Goal: Navigation & Orientation: Find specific page/section

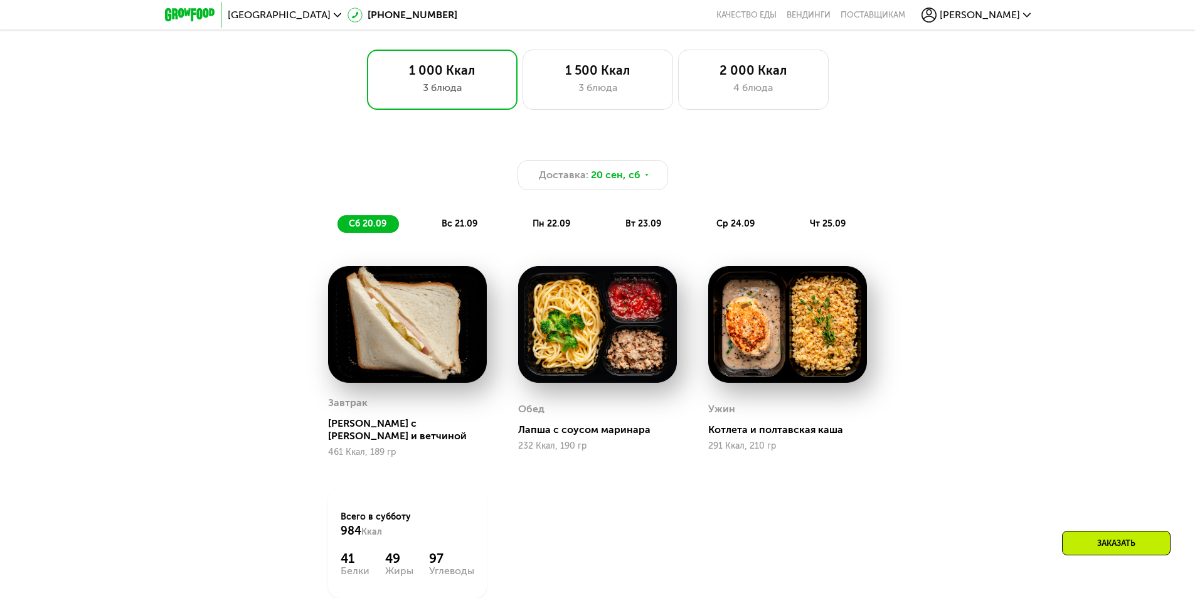
scroll to position [941, 0]
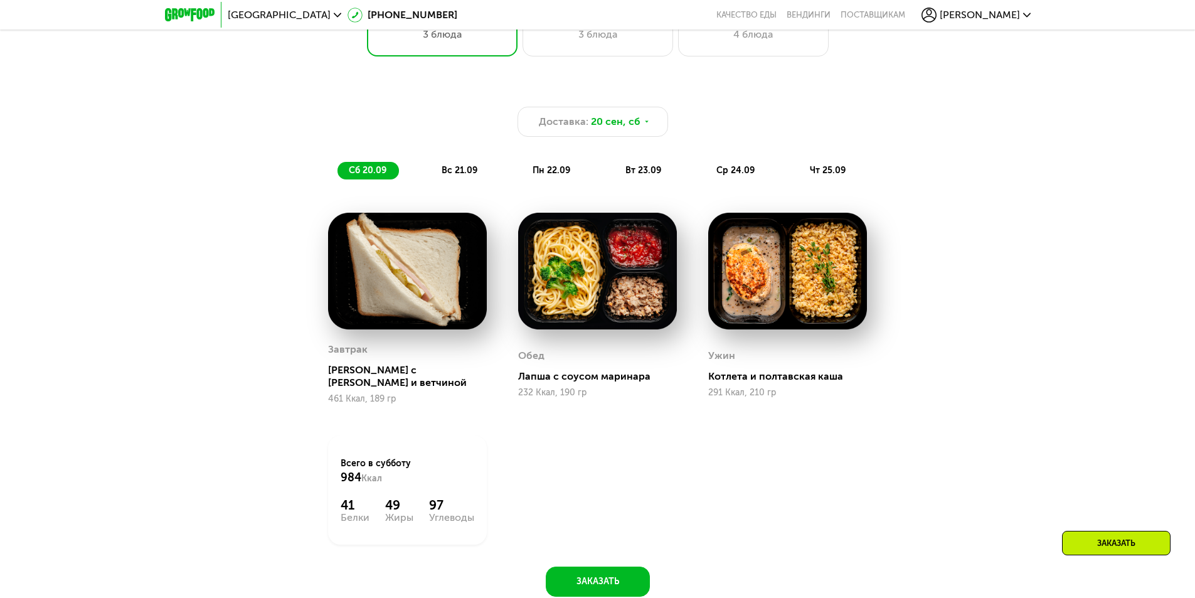
click at [456, 176] on span "вс 21.09" at bounding box center [460, 170] width 36 height 11
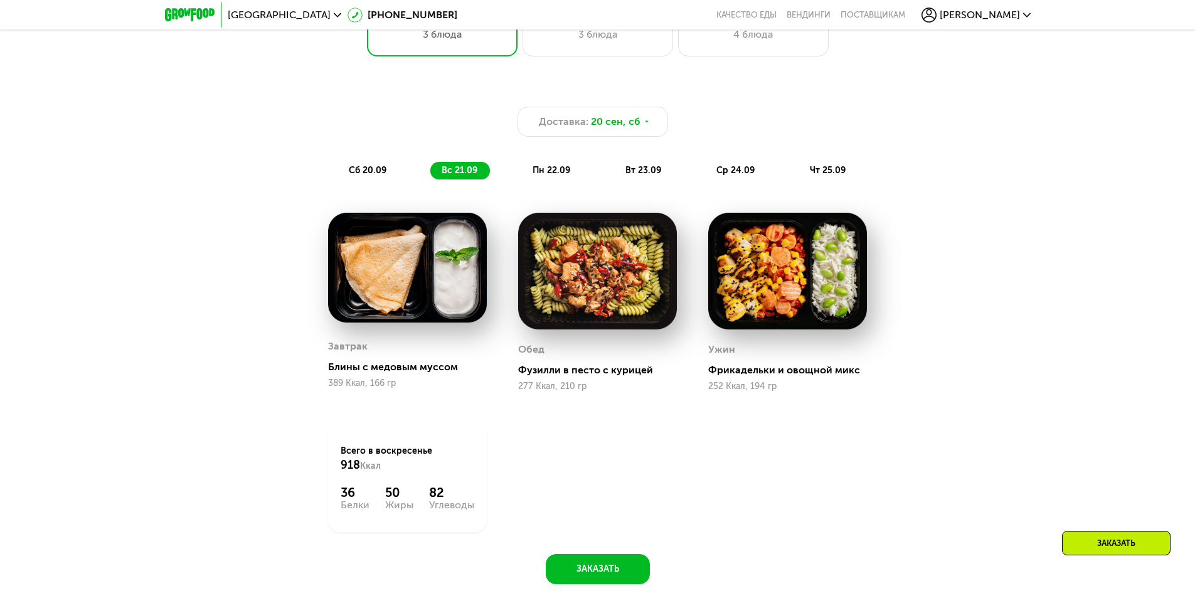
click at [533, 174] on span "пн 22.09" at bounding box center [552, 170] width 38 height 11
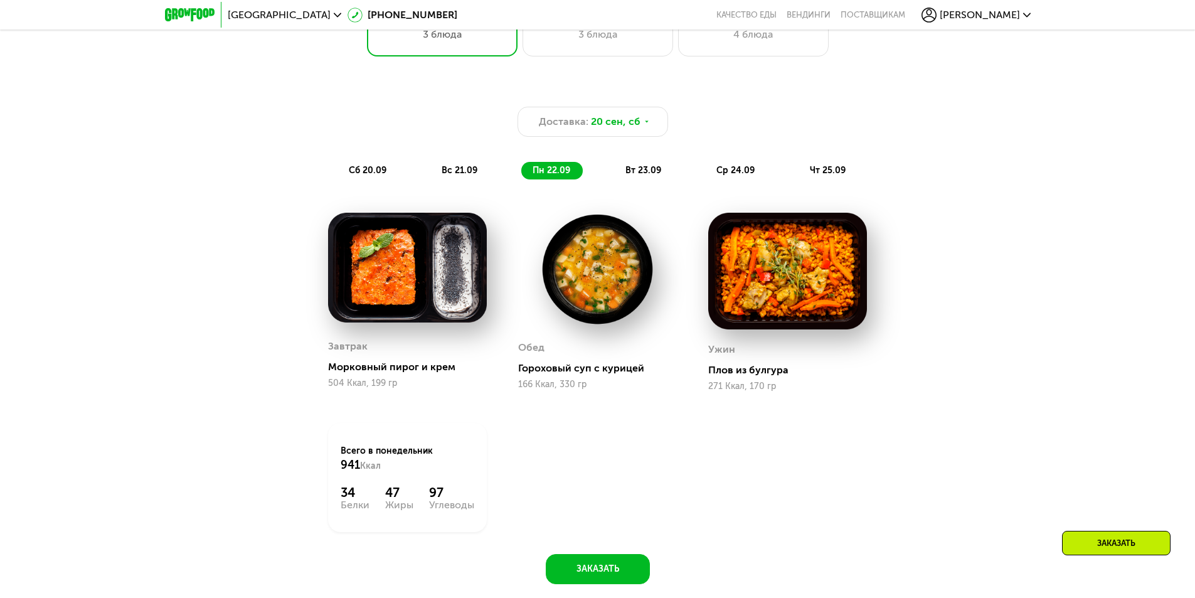
click at [630, 174] on span "вт 23.09" at bounding box center [643, 170] width 36 height 11
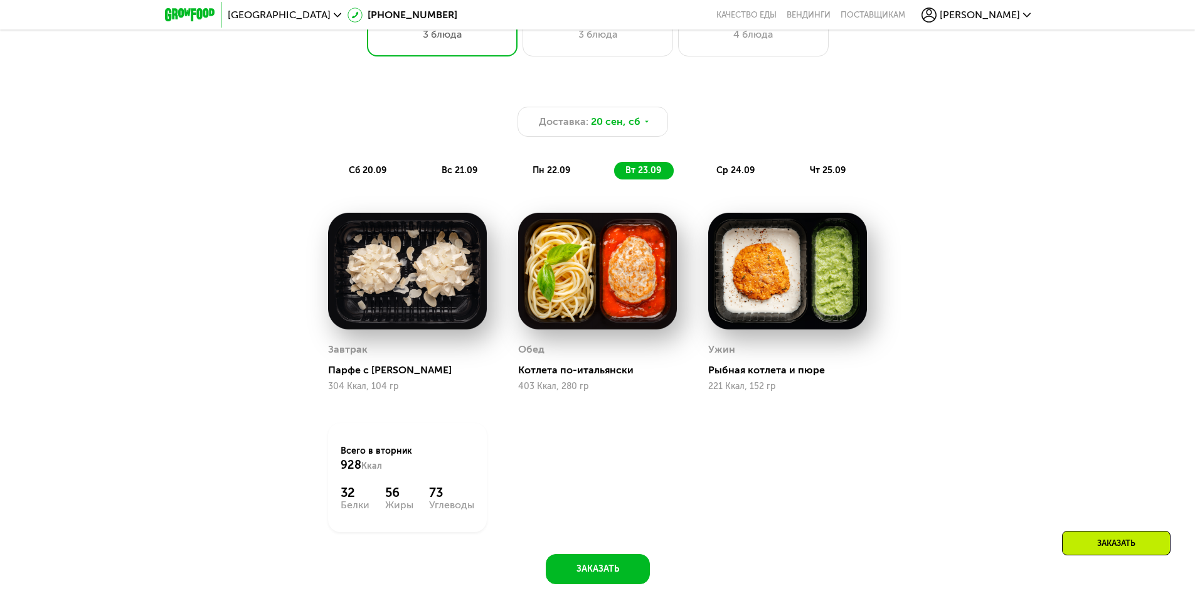
click at [730, 176] on span "ср 24.09" at bounding box center [735, 170] width 38 height 11
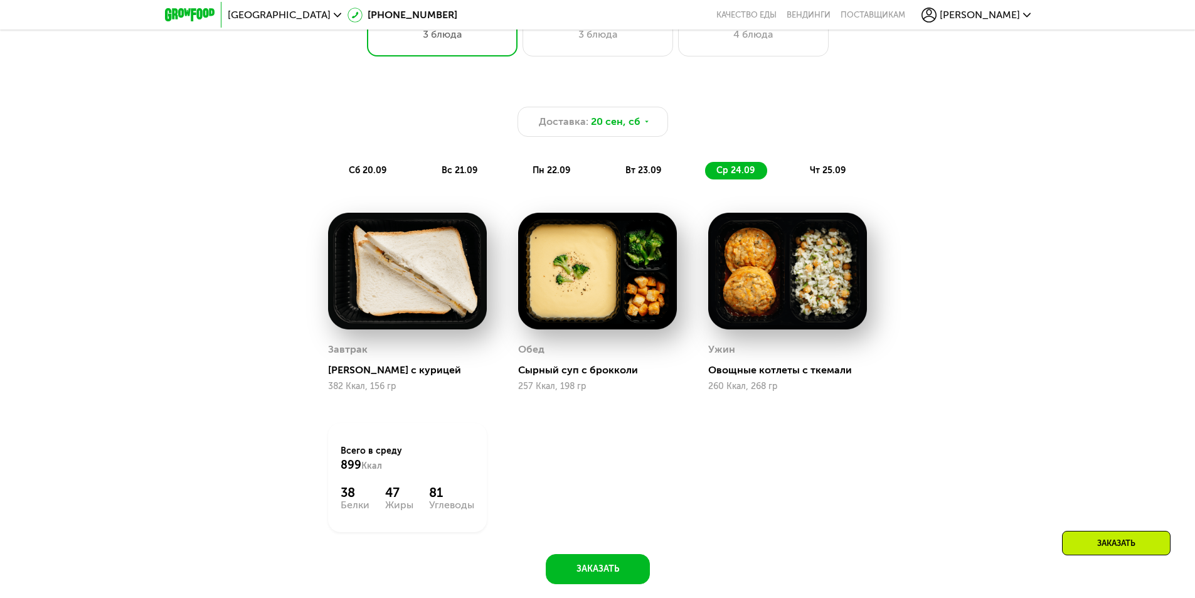
click at [811, 176] on span "чт 25.09" at bounding box center [828, 170] width 36 height 11
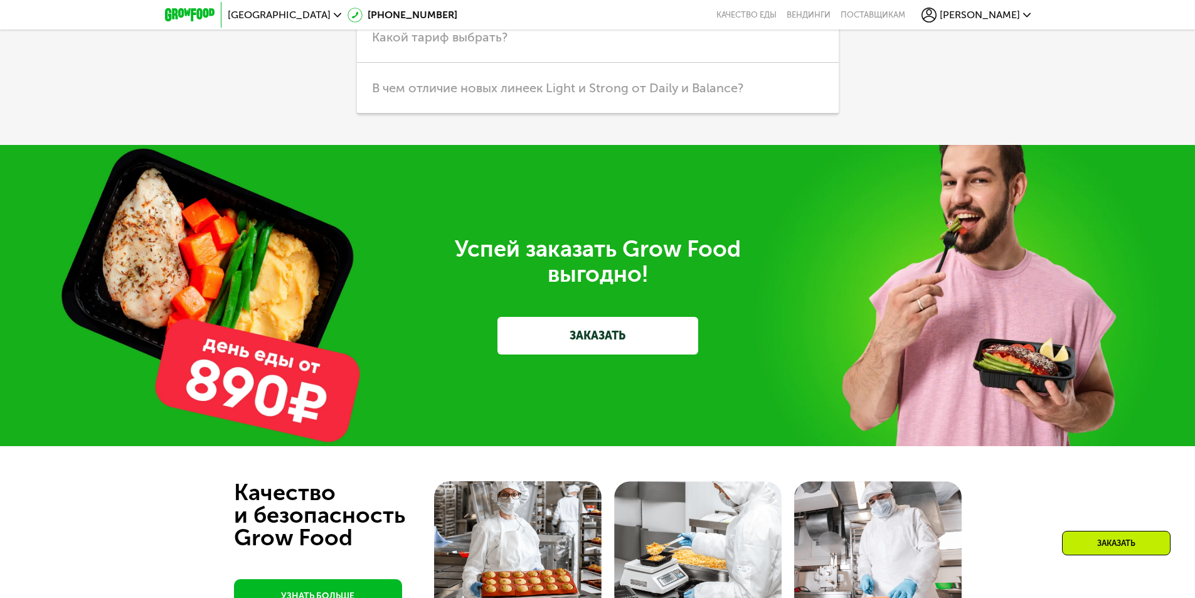
scroll to position [3645, 0]
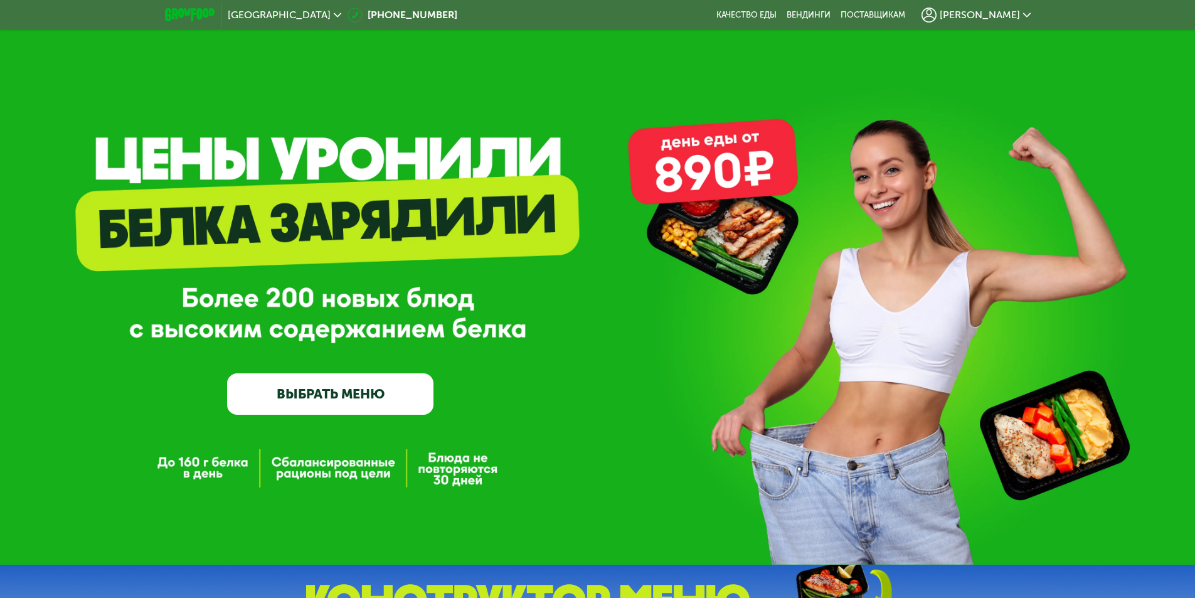
click at [1023, 16] on icon at bounding box center [1027, 15] width 8 height 8
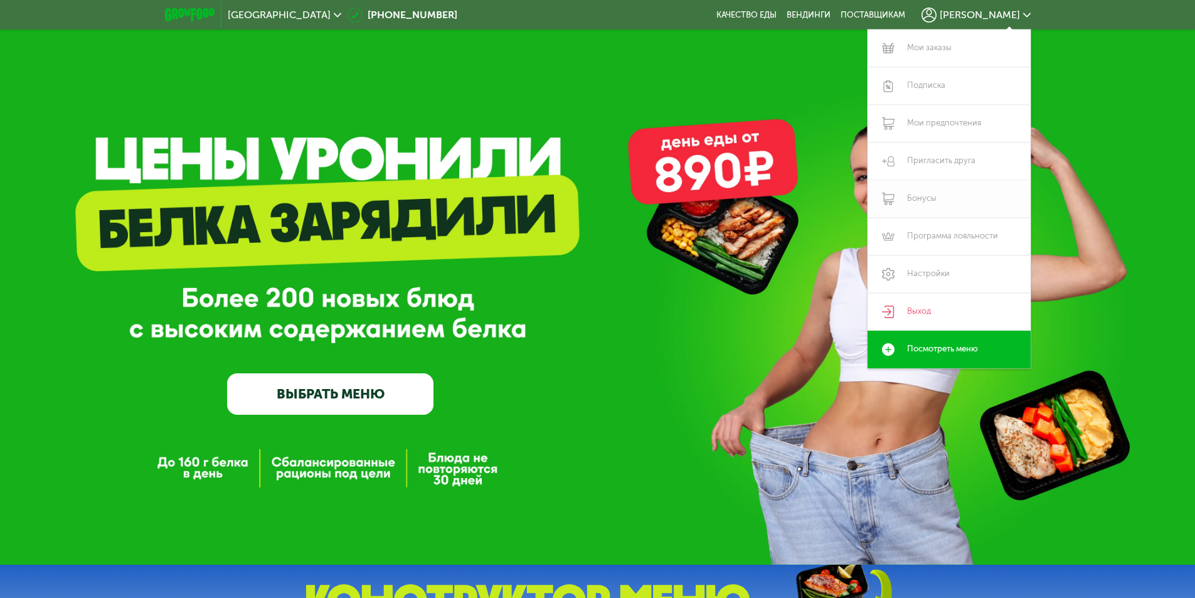
click at [924, 191] on link "Бонусы" at bounding box center [949, 199] width 163 height 38
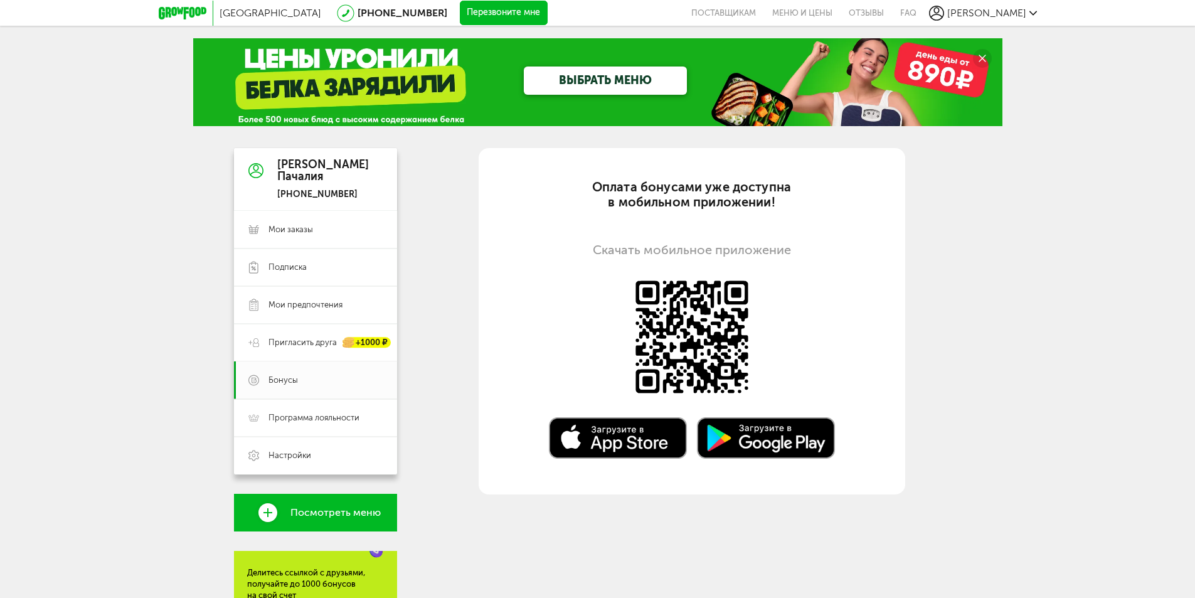
click at [1034, 9] on icon at bounding box center [1033, 13] width 8 height 8
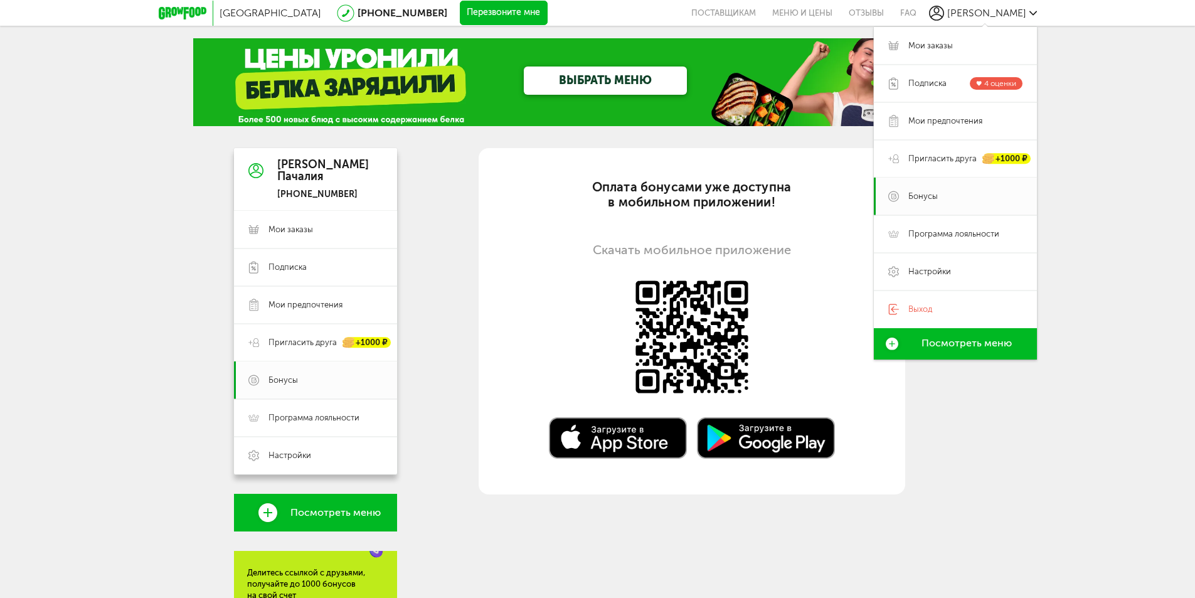
click at [1049, 114] on div "Москва [PHONE_NUMBER] Перезвоните мне поставщикам Меню и цены Отзывы FAQ [PERSO…" at bounding box center [597, 407] width 1195 height 815
